Goal: Transaction & Acquisition: Purchase product/service

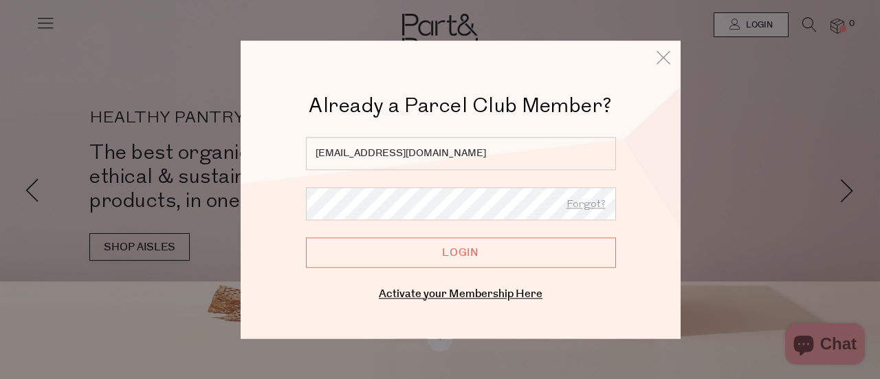
click at [443, 255] on input "Login" at bounding box center [461, 252] width 310 height 30
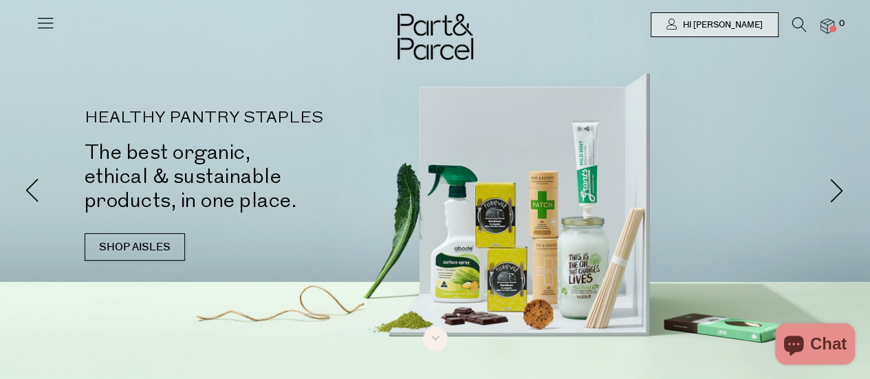
click at [34, 21] on div at bounding box center [435, 25] width 870 height 50
click at [51, 18] on icon at bounding box center [45, 22] width 19 height 19
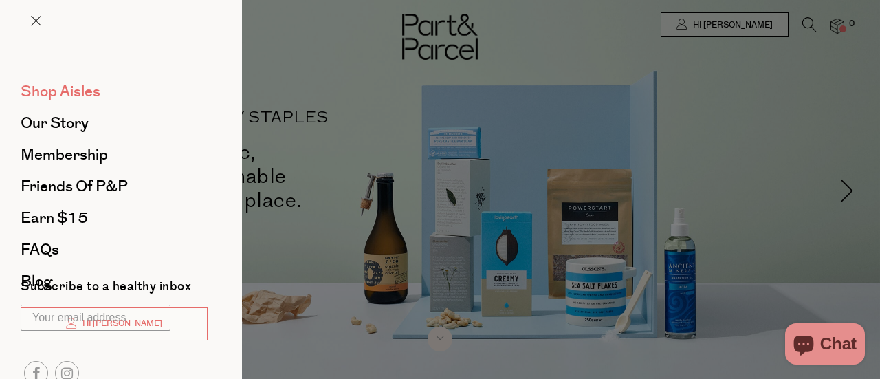
click at [63, 89] on span "Shop Aisles" at bounding box center [61, 91] width 80 height 22
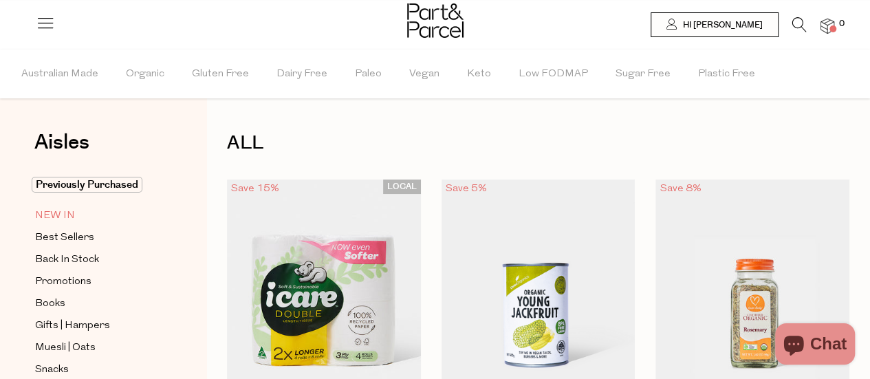
click at [69, 209] on span "NEW IN" at bounding box center [55, 216] width 40 height 17
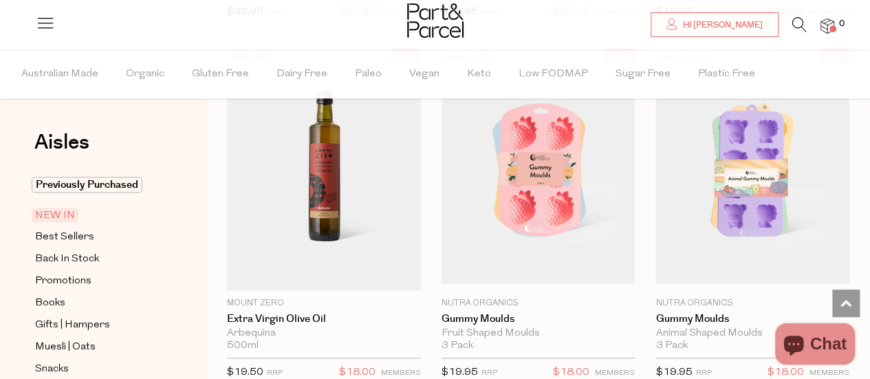
scroll to position [477, 0]
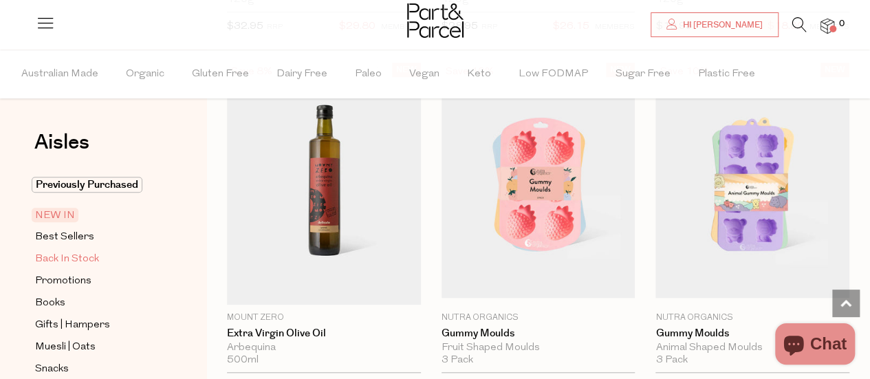
click at [65, 256] on span "Back In Stock" at bounding box center [67, 259] width 64 height 17
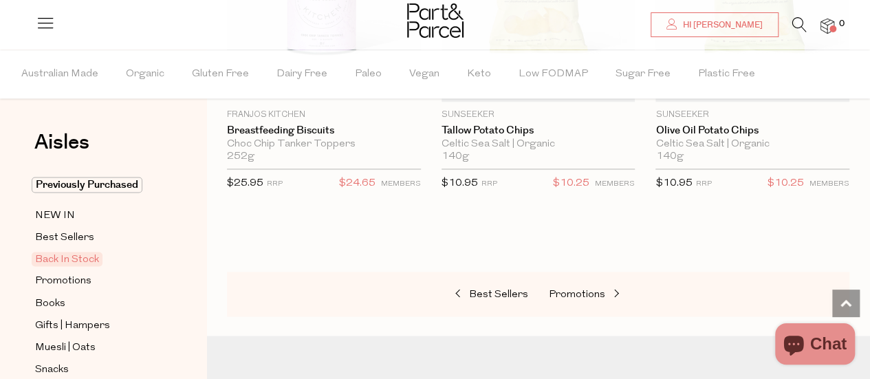
scroll to position [1169, 0]
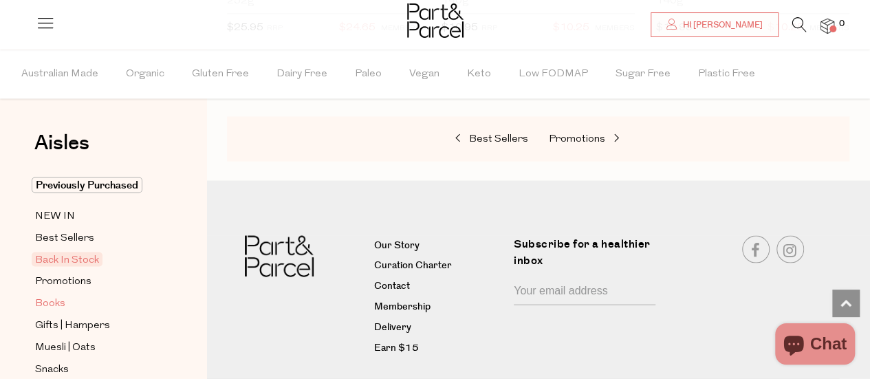
click at [51, 295] on span "Books" at bounding box center [50, 303] width 30 height 17
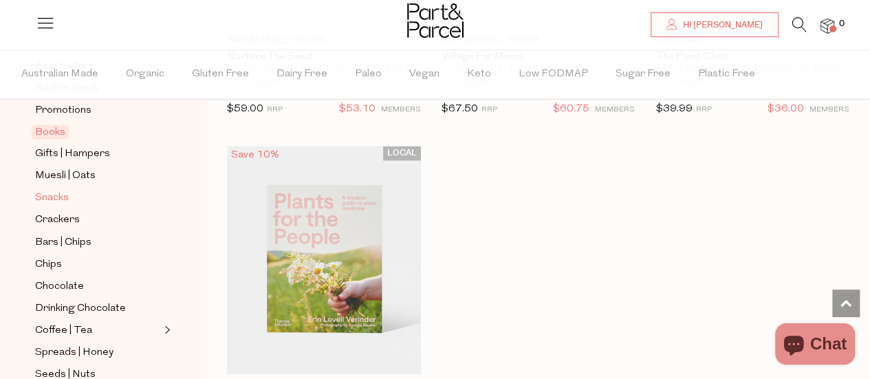
scroll to position [206, 0]
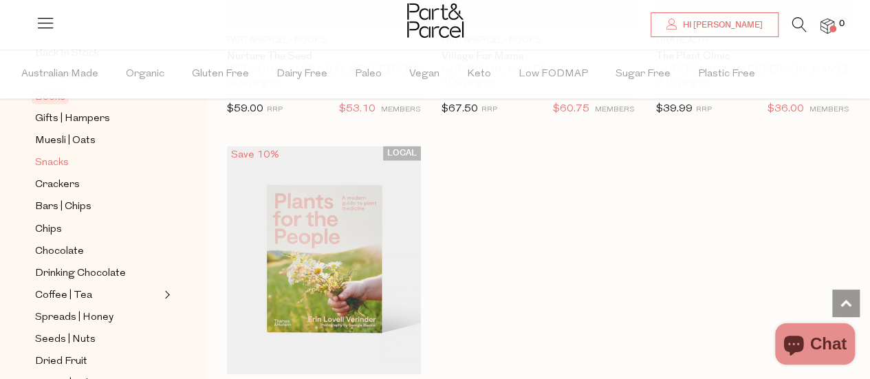
click at [41, 162] on span "Snacks" at bounding box center [52, 163] width 34 height 17
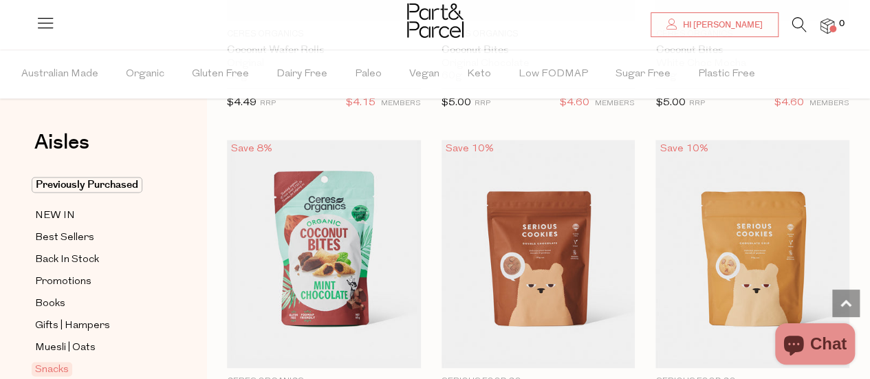
scroll to position [3561, 0]
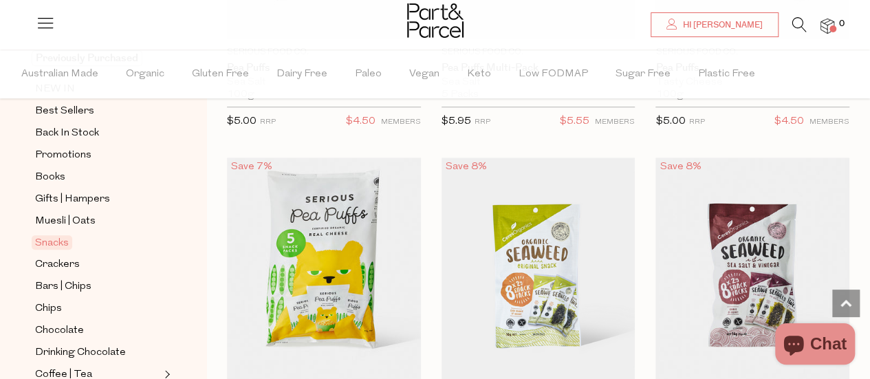
scroll to position [138, 0]
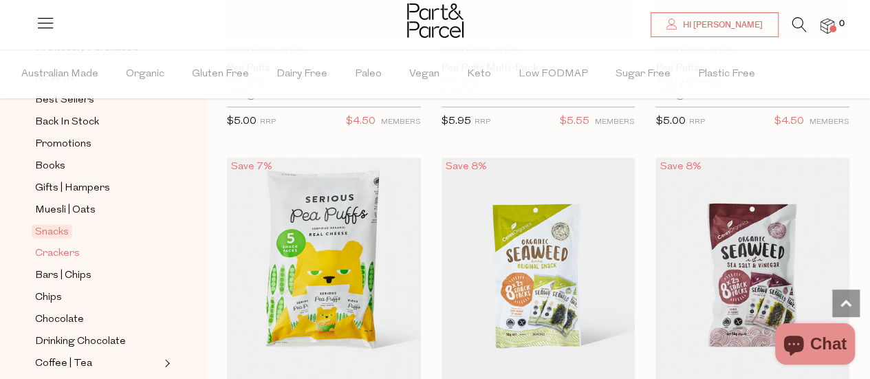
click at [62, 249] on span "Crackers" at bounding box center [57, 253] width 45 height 17
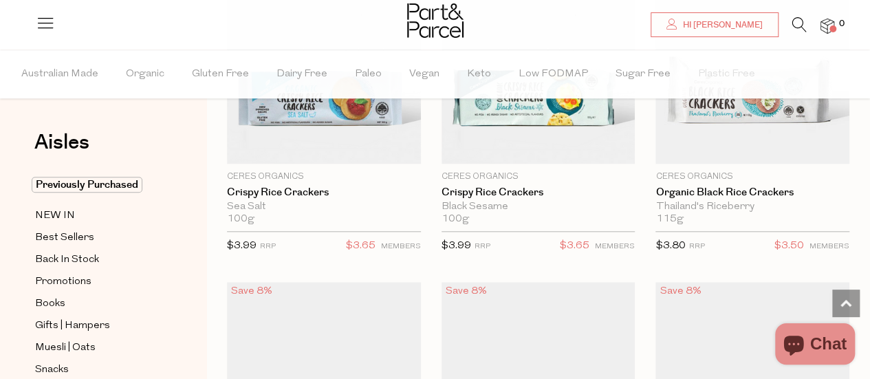
scroll to position [513, 0]
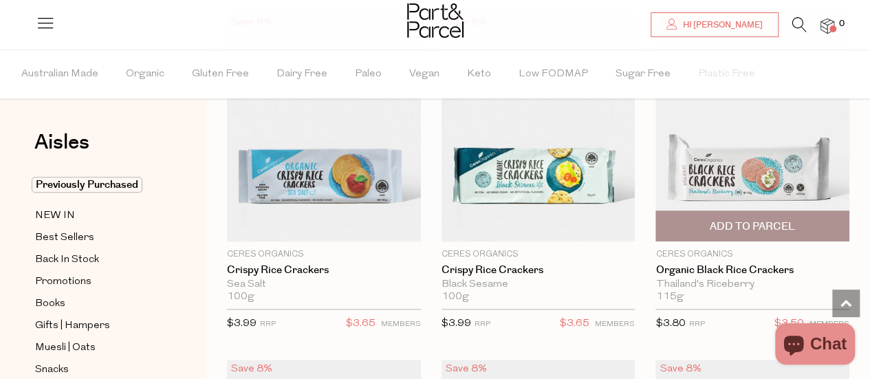
click at [748, 146] on img at bounding box center [752, 127] width 194 height 228
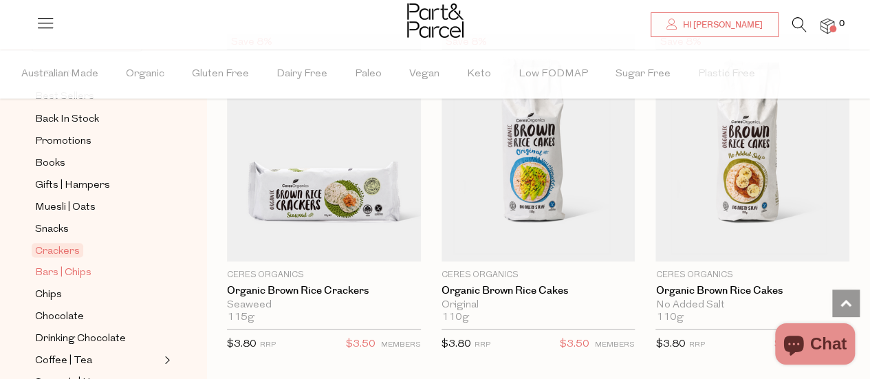
scroll to position [275, 0]
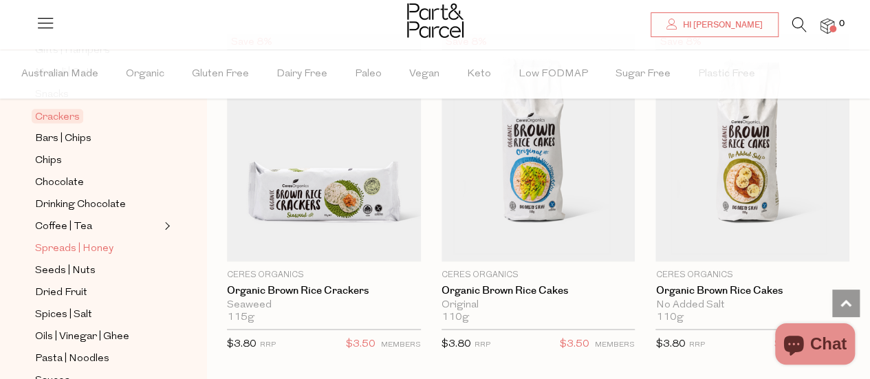
click at [56, 240] on span "Spreads | Honey" at bounding box center [74, 248] width 78 height 17
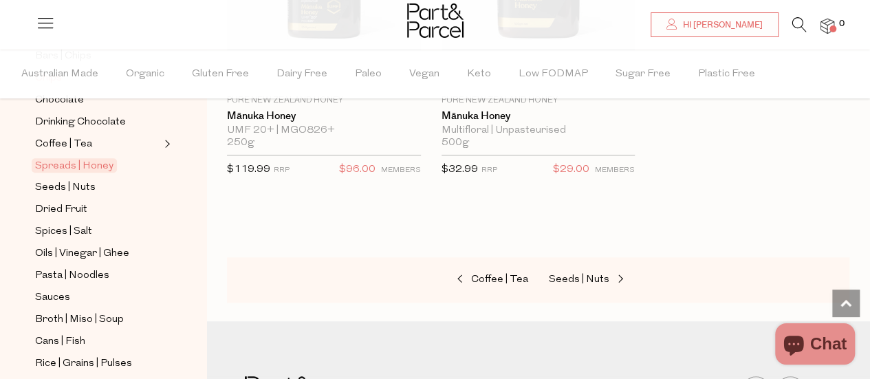
scroll to position [413, 0]
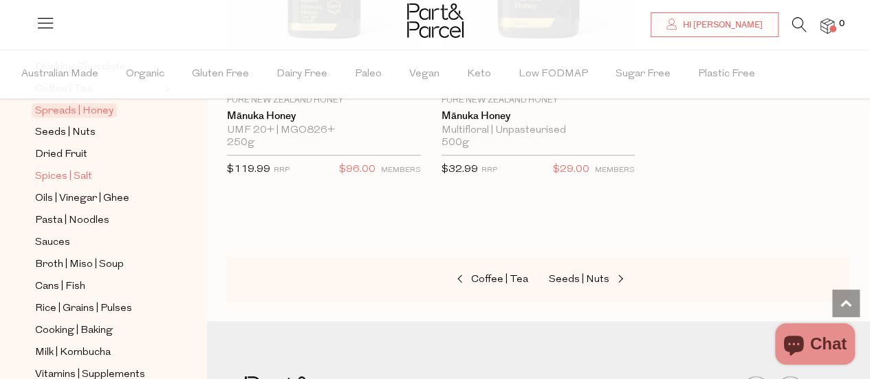
click at [85, 168] on span "Spices | Salt" at bounding box center [63, 176] width 57 height 17
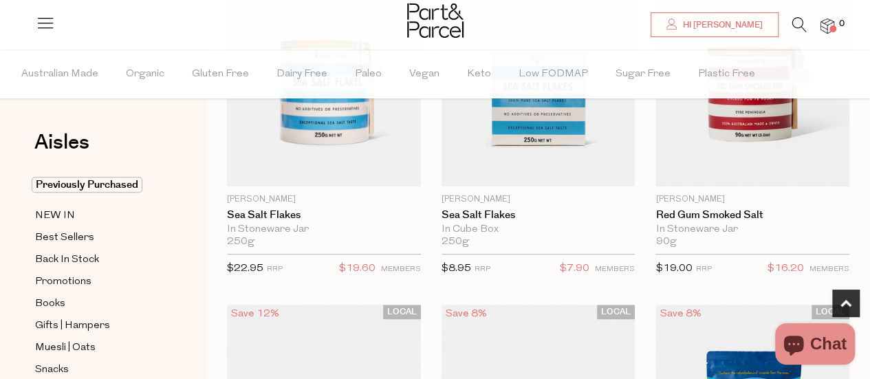
scroll to position [206, 0]
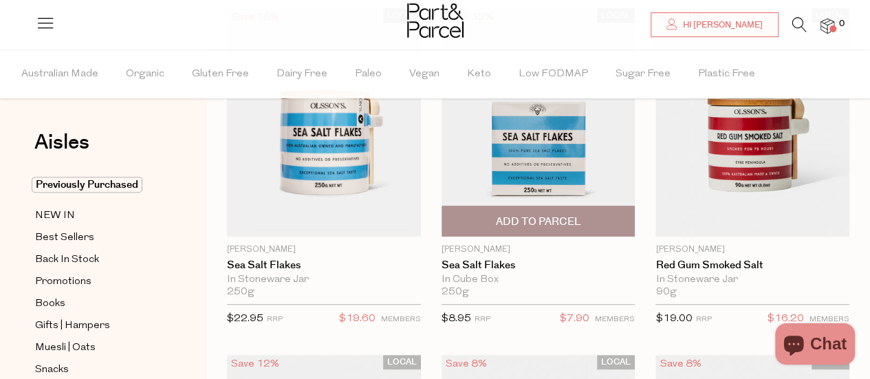
click at [564, 125] on img at bounding box center [538, 122] width 194 height 228
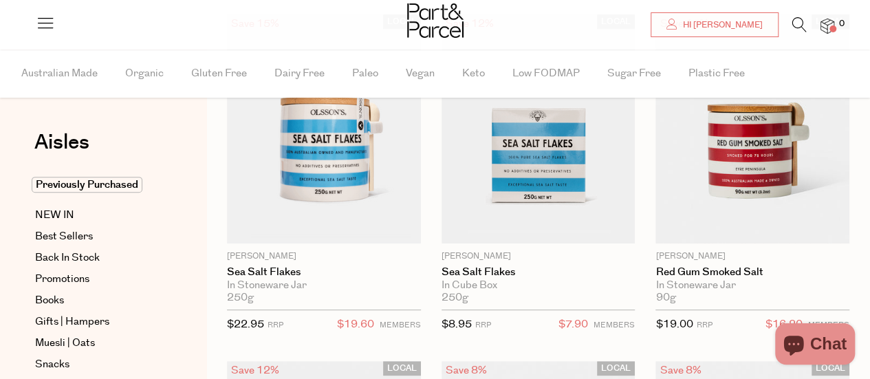
scroll to position [113, 0]
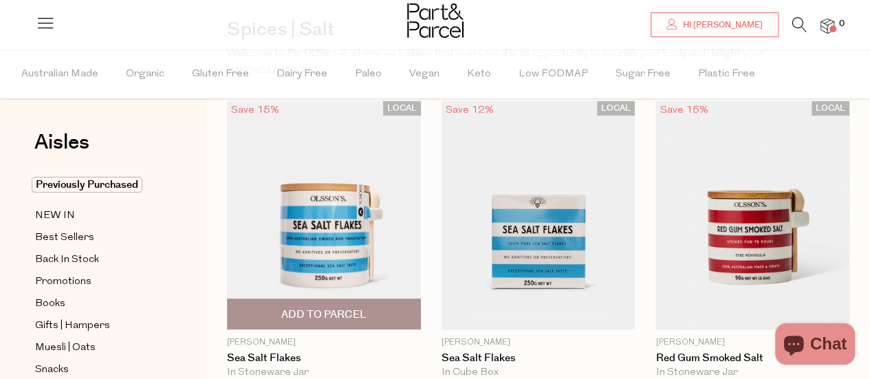
click at [334, 226] on img at bounding box center [324, 215] width 194 height 228
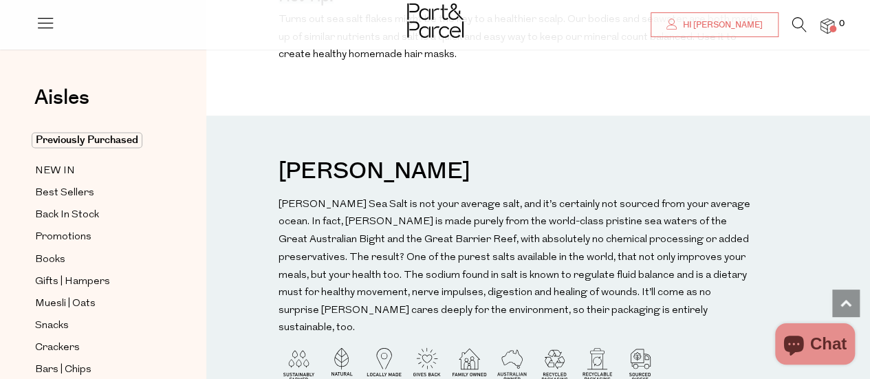
scroll to position [1100, 0]
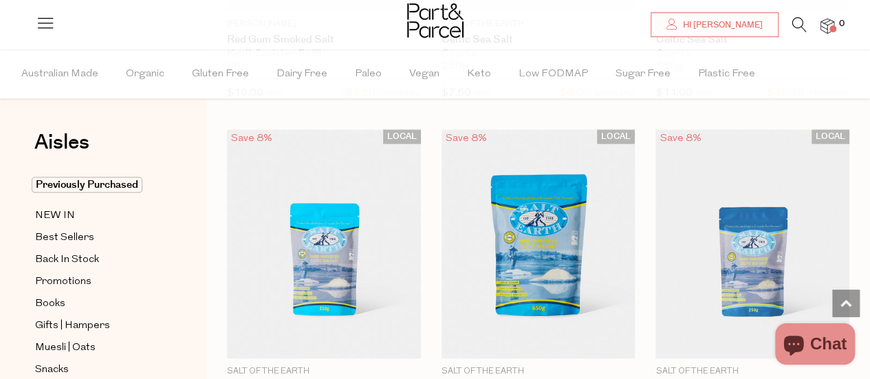
scroll to position [829, 0]
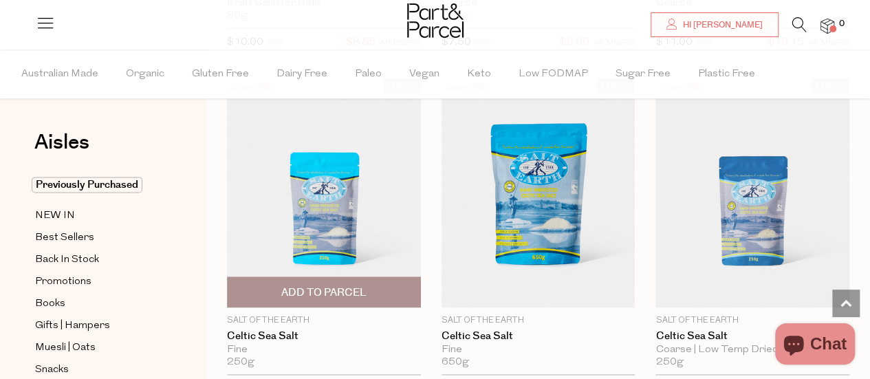
click at [336, 178] on img at bounding box center [324, 192] width 194 height 228
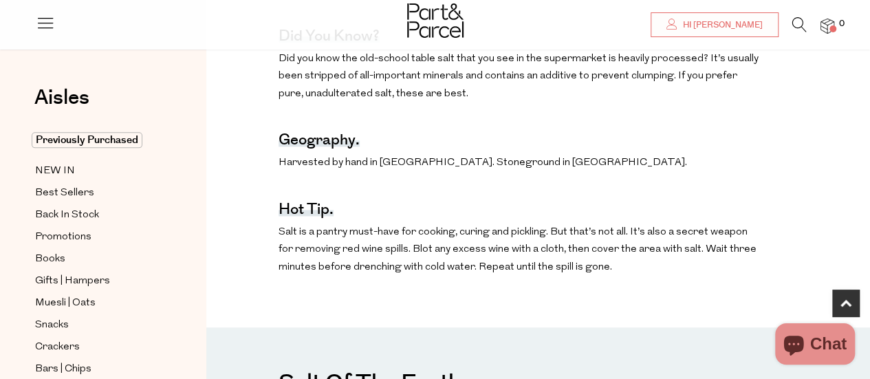
scroll to position [825, 0]
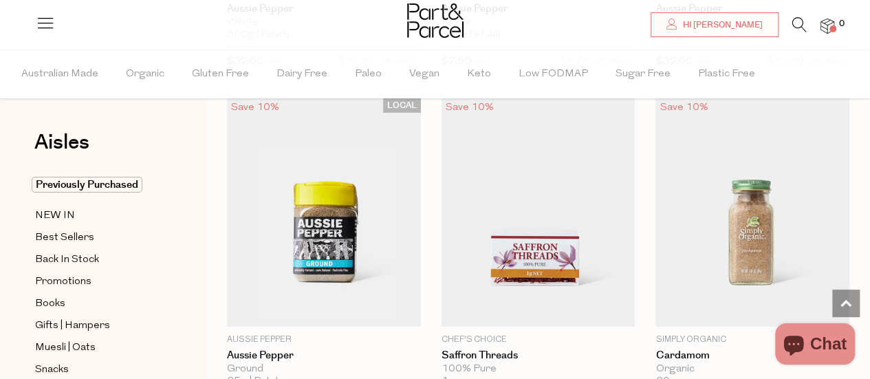
scroll to position [2205, 0]
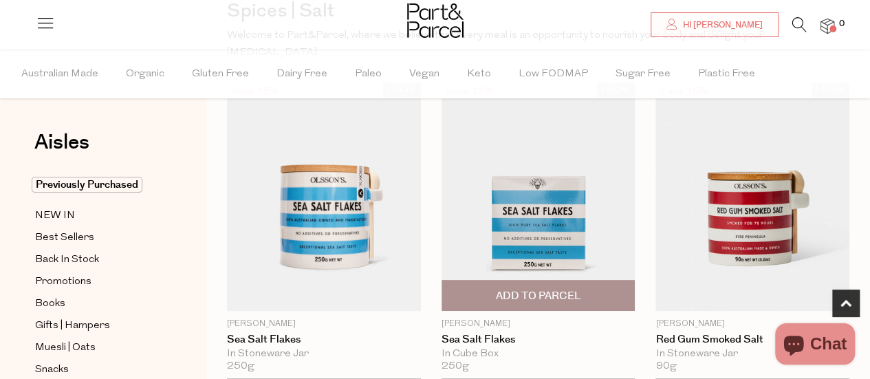
scroll to position [210, 0]
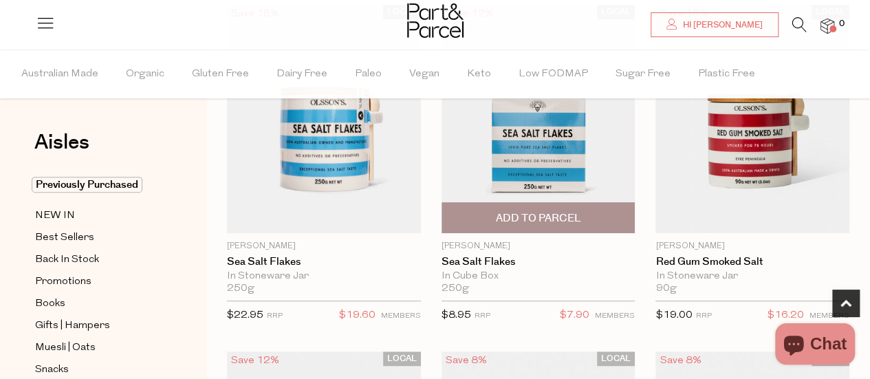
click at [582, 203] on span "Add To Parcel" at bounding box center [539, 218] width 186 height 30
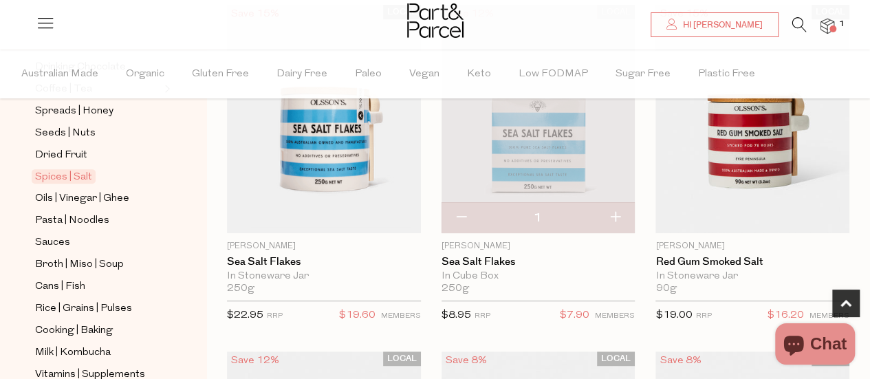
scroll to position [481, 0]
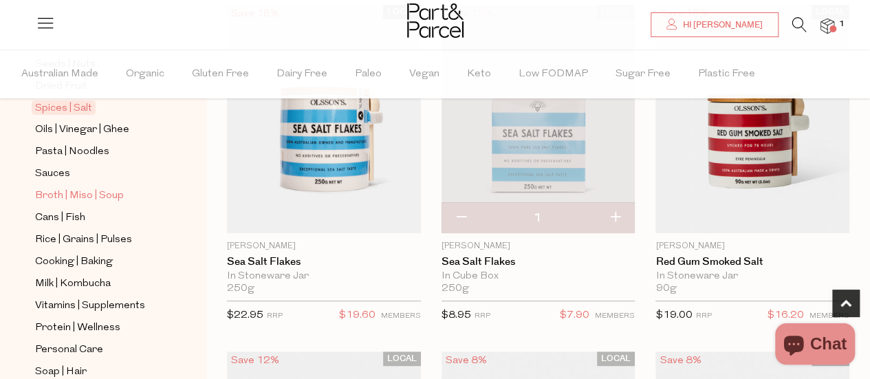
click at [90, 188] on span "Broth | Miso | Soup" at bounding box center [79, 196] width 89 height 17
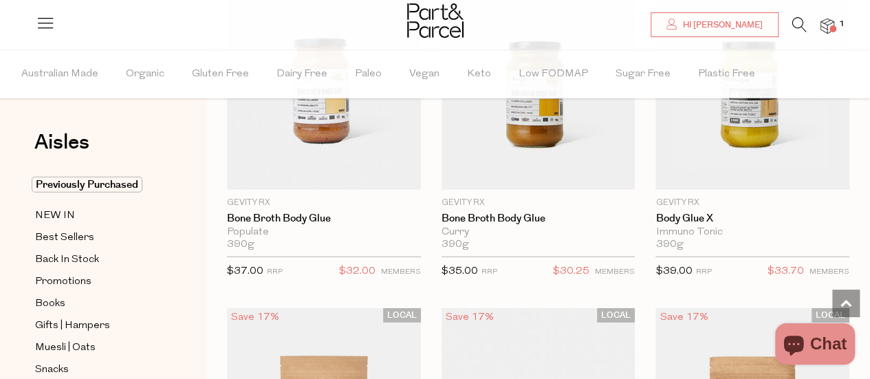
scroll to position [1933, 0]
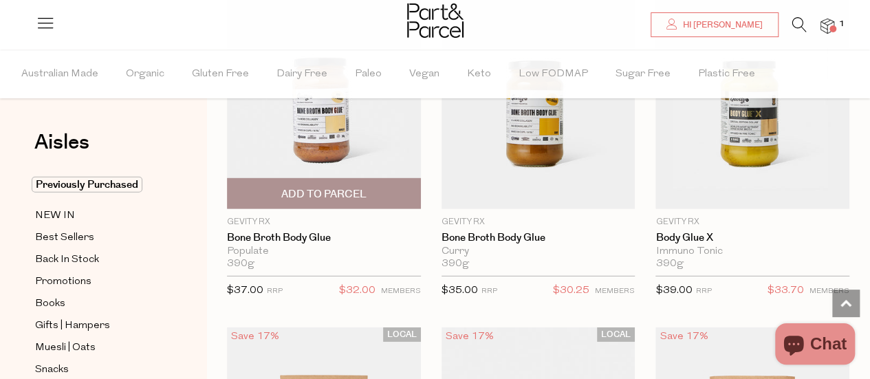
click at [336, 116] on img at bounding box center [324, 94] width 194 height 228
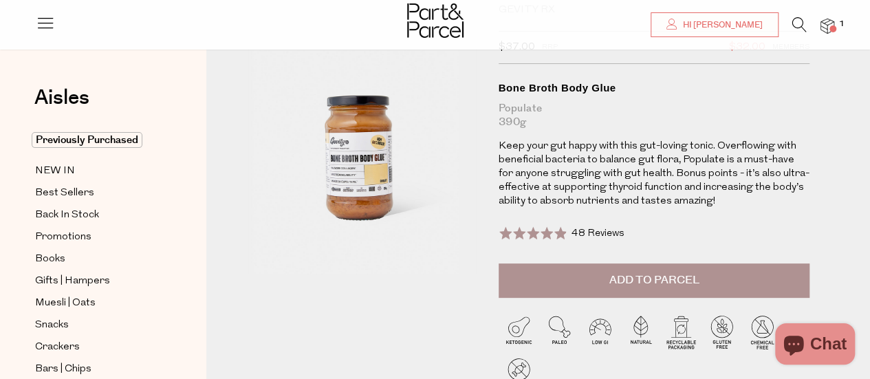
scroll to position [138, 0]
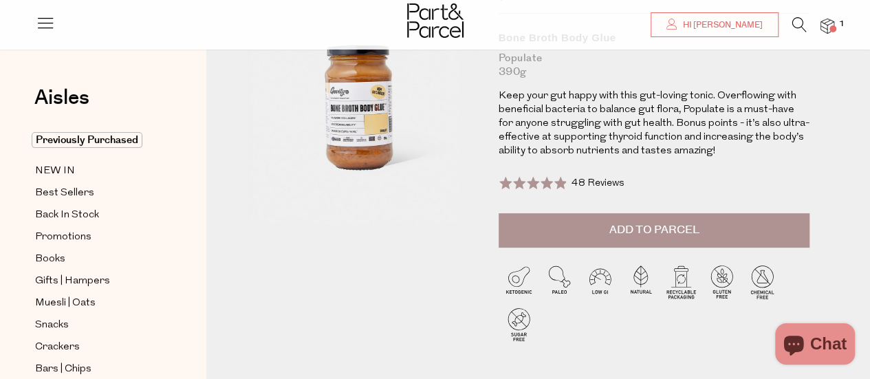
click at [628, 236] on span "Add to Parcel" at bounding box center [654, 230] width 90 height 16
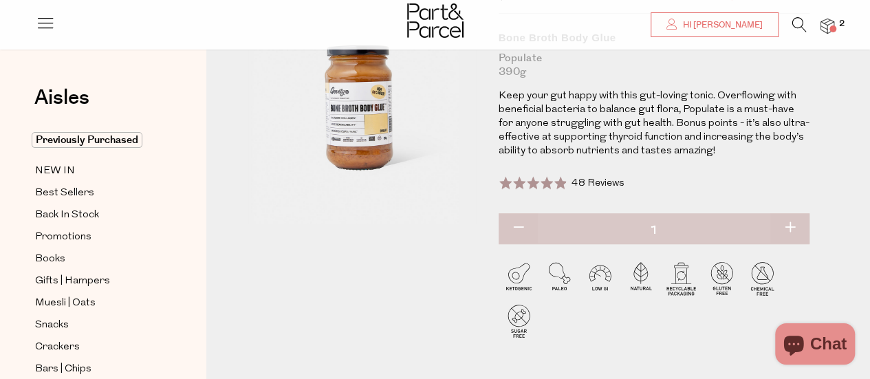
click at [792, 225] on button "button" at bounding box center [789, 228] width 39 height 30
type input "2"
click at [792, 220] on button "button" at bounding box center [789, 228] width 39 height 30
type input "3"
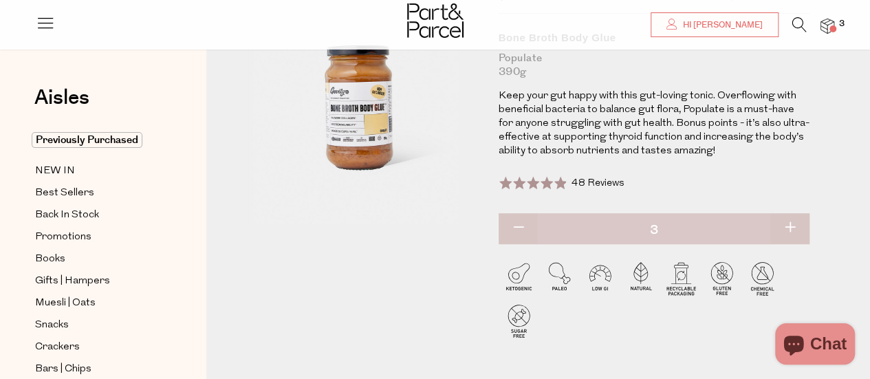
type input "3"
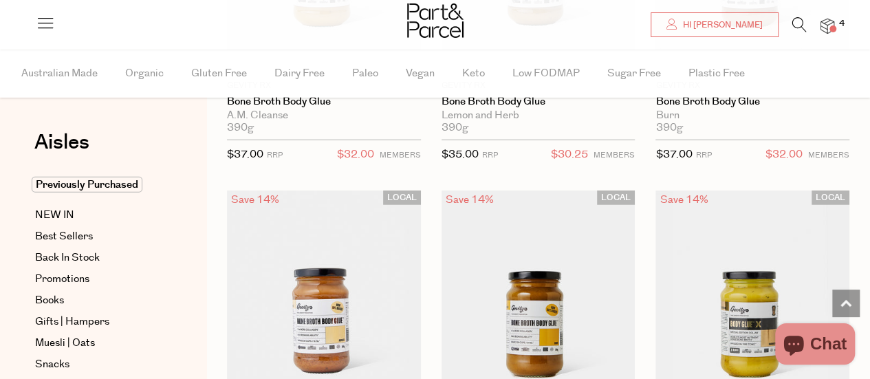
type input "3"
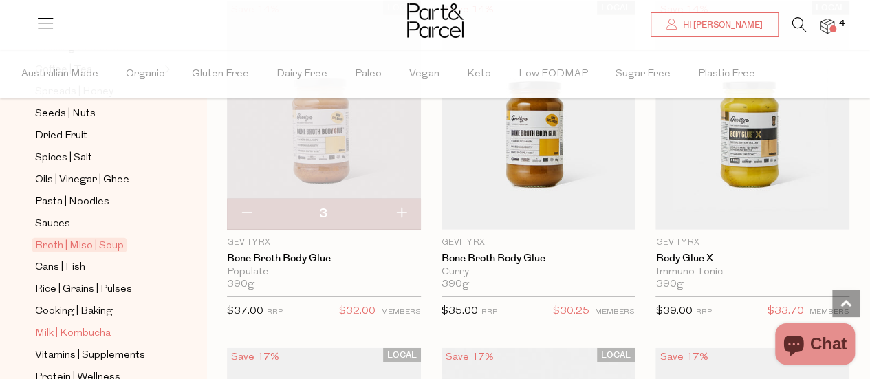
scroll to position [481, 0]
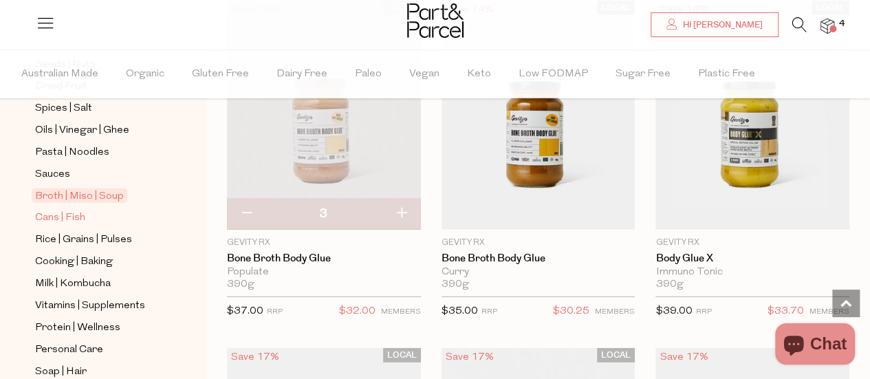
click at [76, 210] on span "Cans | Fish" at bounding box center [60, 218] width 50 height 17
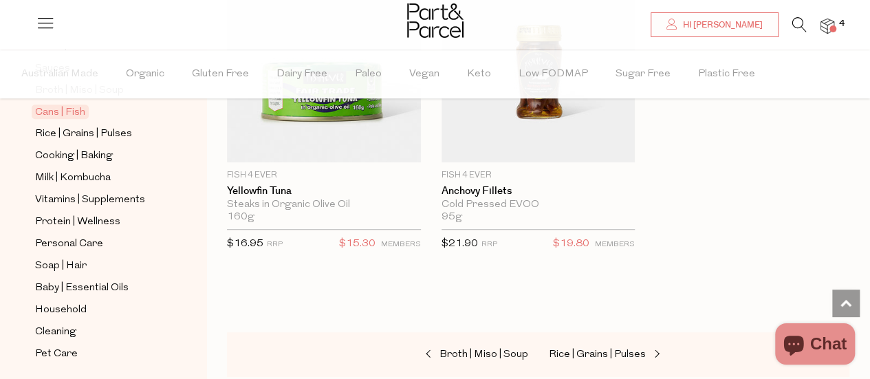
scroll to position [608, 0]
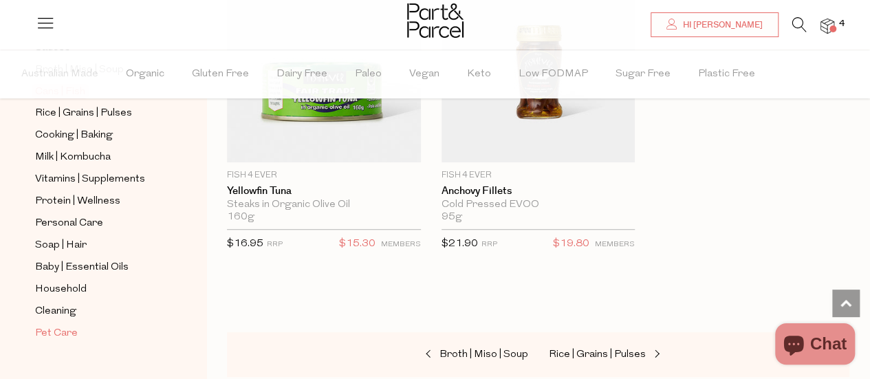
click at [56, 325] on span "Pet Care" at bounding box center [56, 333] width 43 height 17
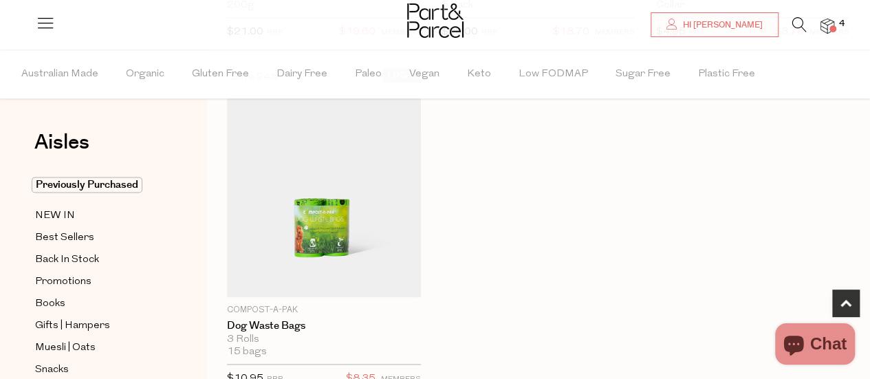
scroll to position [825, 0]
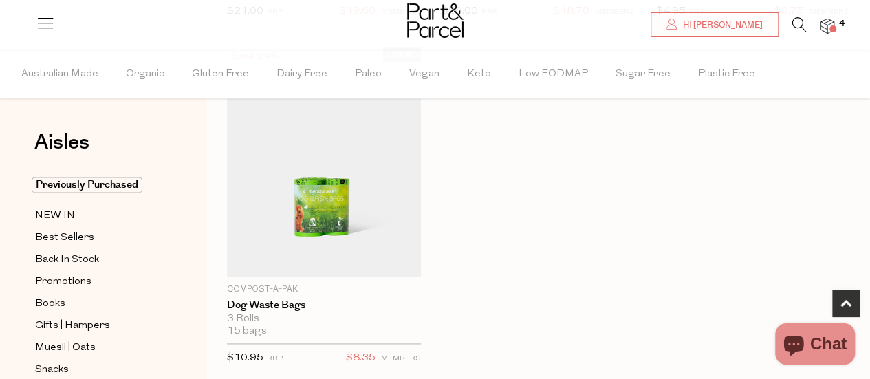
click at [818, 28] on li "4" at bounding box center [821, 26] width 28 height 19
click at [822, 25] on img at bounding box center [827, 27] width 14 height 16
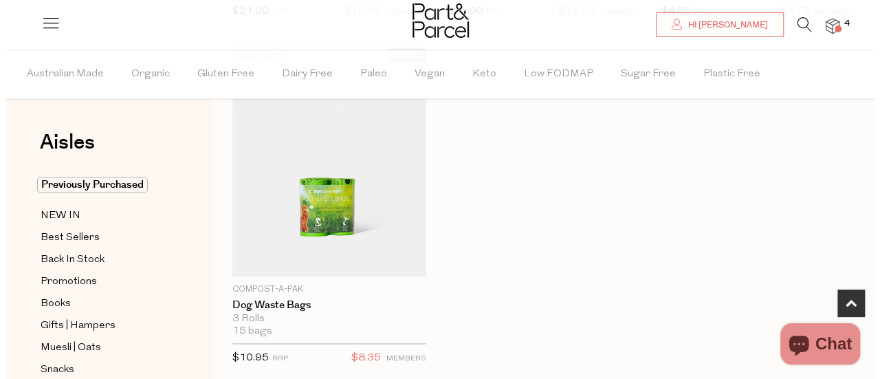
scroll to position [833, 0]
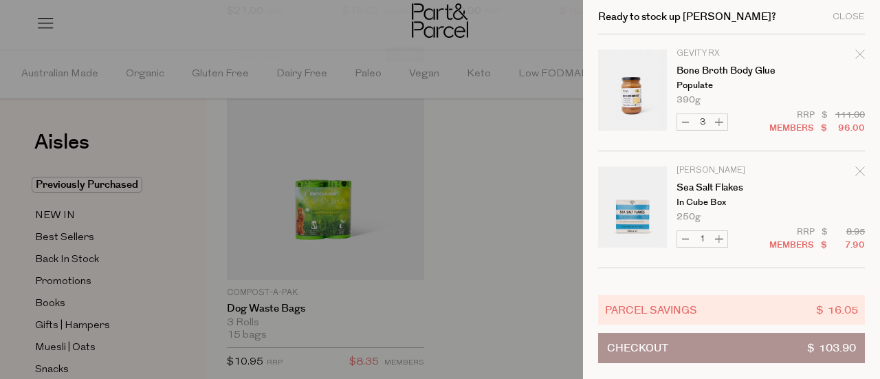
click at [666, 336] on span "Checkout" at bounding box center [637, 348] width 61 height 29
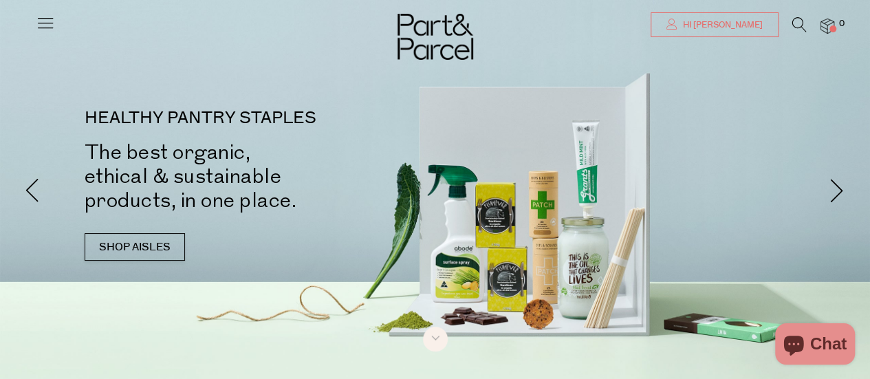
click at [745, 23] on span "Hi [PERSON_NAME]" at bounding box center [720, 25] width 83 height 12
